Goal: Task Accomplishment & Management: Manage account settings

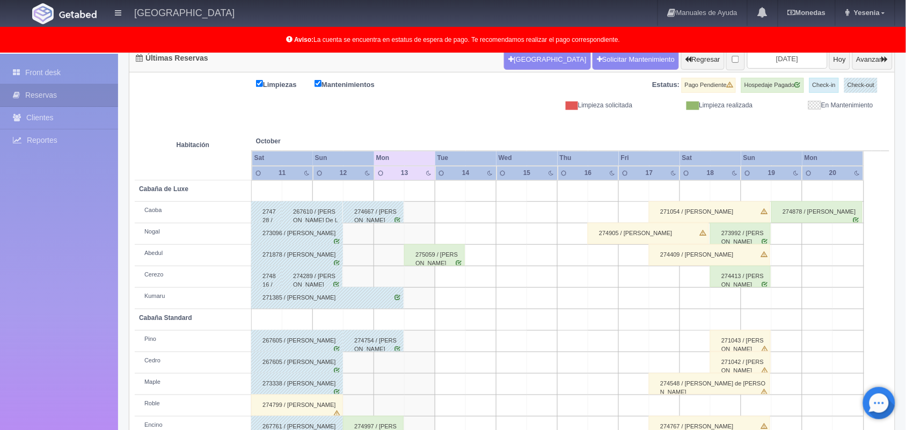
scroll to position [119, 0]
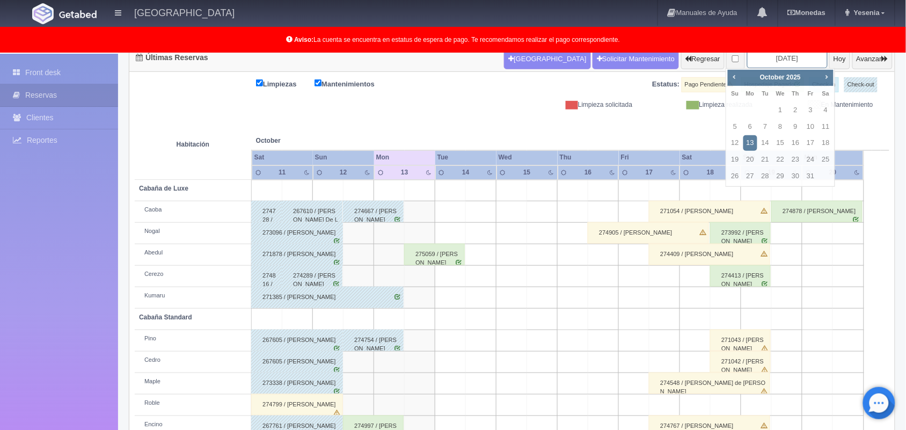
click at [788, 62] on input "[DATE]" at bounding box center [787, 58] width 81 height 20
click at [827, 76] on span "Next" at bounding box center [826, 76] width 9 height 9
click at [822, 130] on link "8" at bounding box center [826, 127] width 14 height 16
type input "[DATE]"
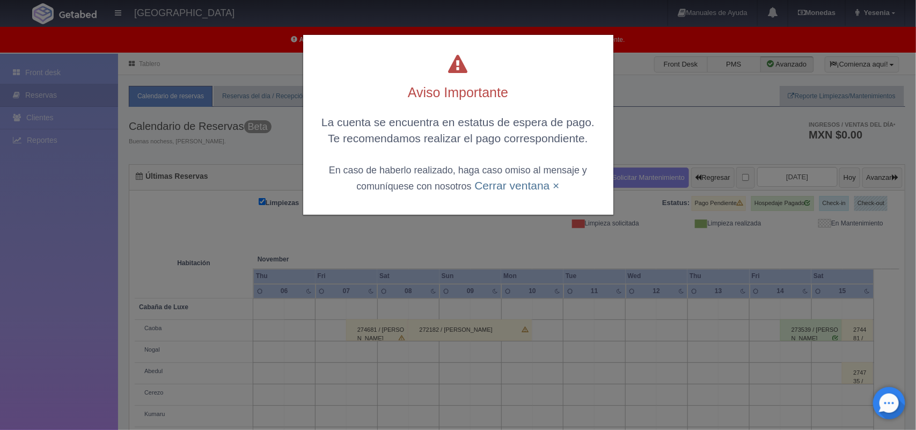
click at [655, 213] on div "Aviso Importante La cuenta se encuentra en estatus de espera de pago. Te recome…" at bounding box center [458, 215] width 916 height 430
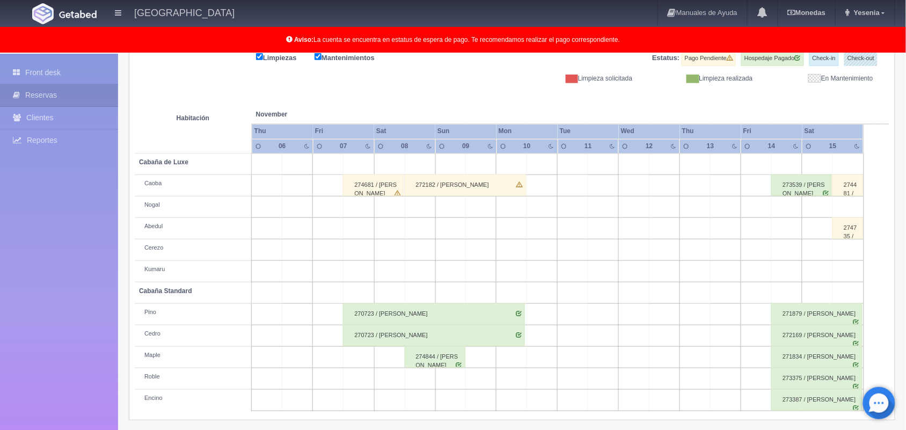
scroll to position [149, 0]
